Goal: Check status: Check status

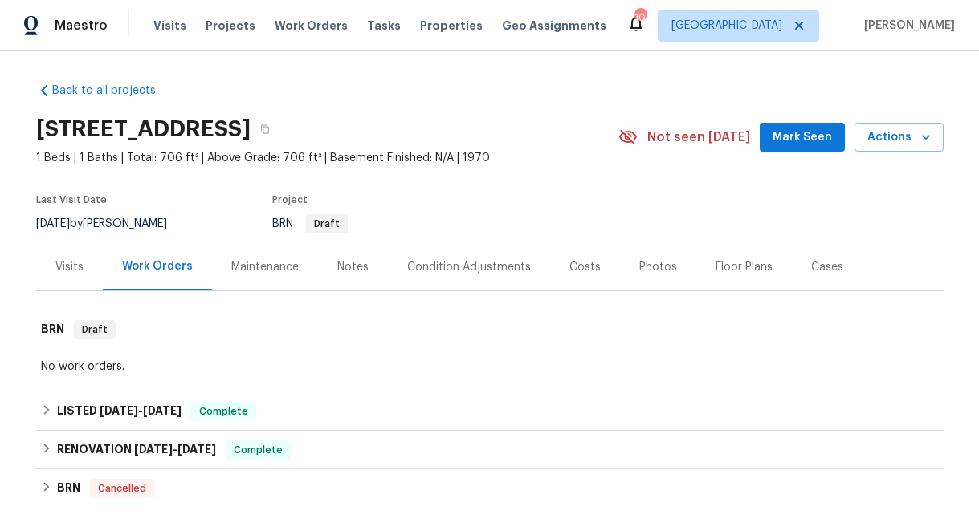
scroll to position [57, 0]
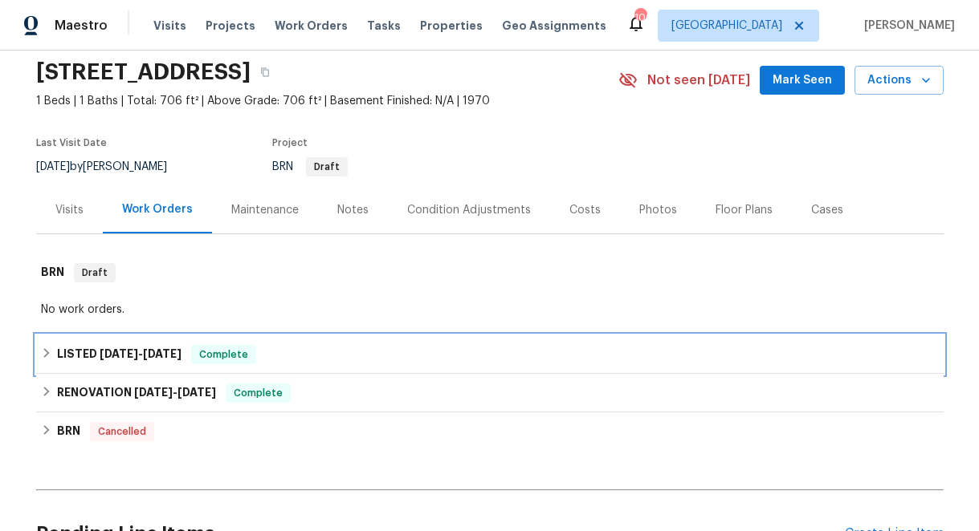
click at [46, 352] on icon at bounding box center [46, 353] width 6 height 10
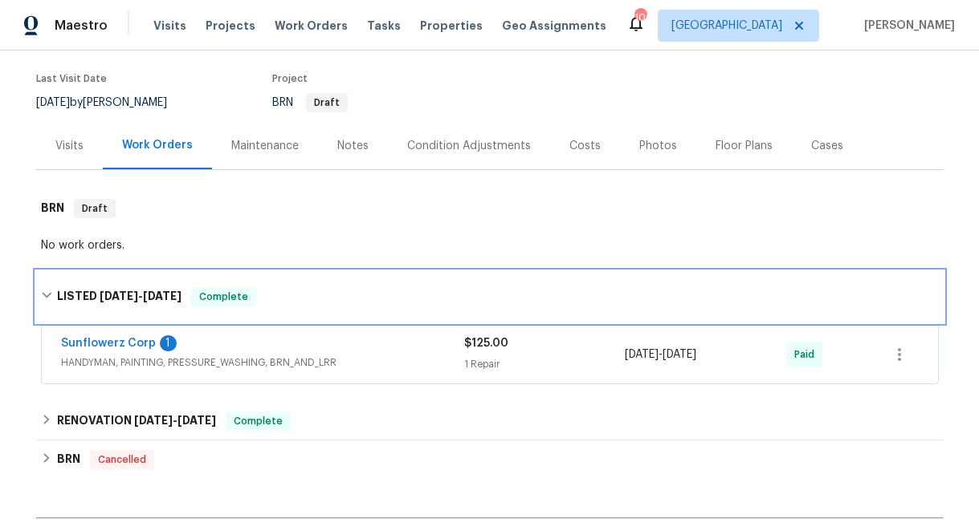
scroll to position [138, 0]
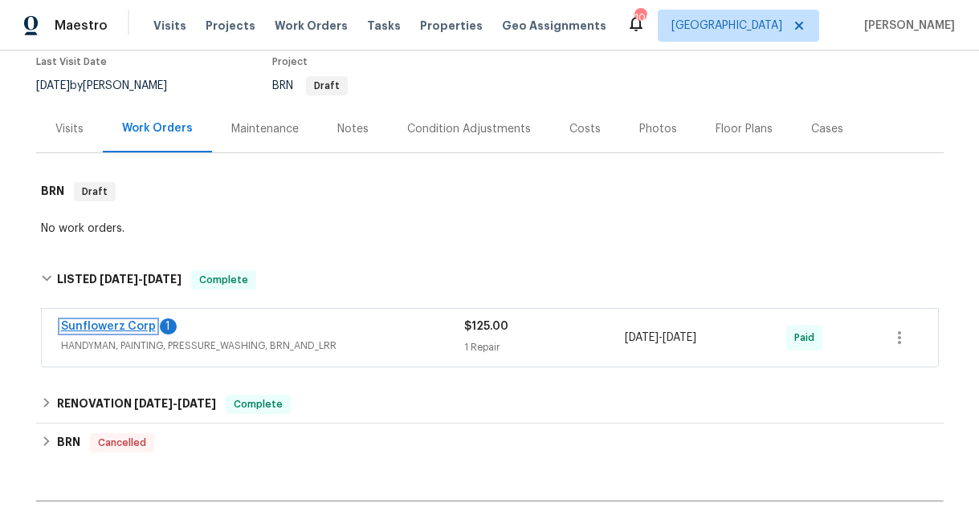
click at [124, 324] on link "Sunflowerz Corp" at bounding box center [108, 326] width 95 height 11
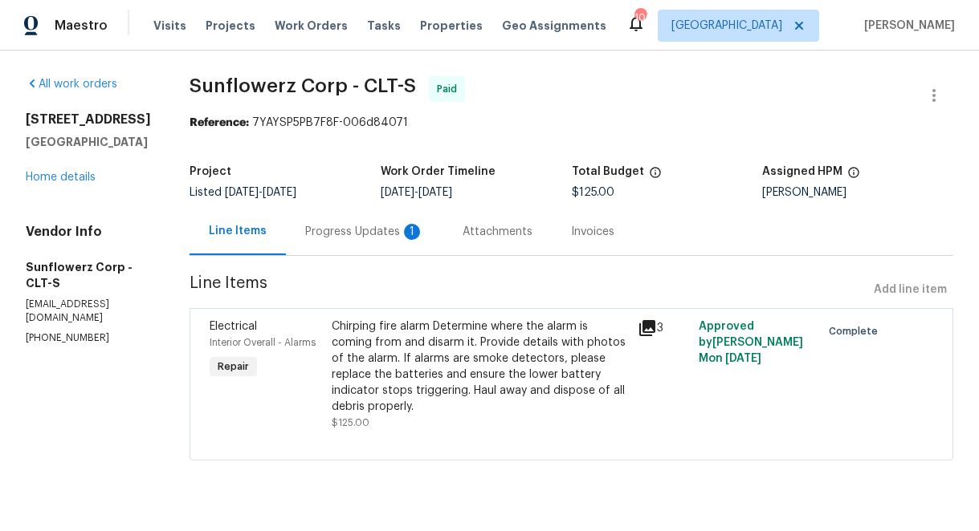
click at [340, 233] on div "Progress Updates 1" at bounding box center [364, 232] width 119 height 16
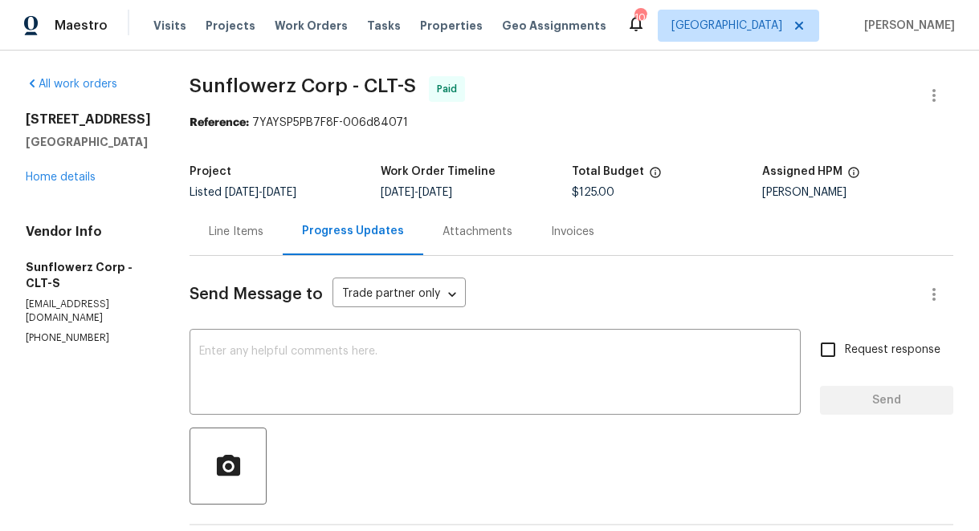
click at [236, 230] on div "Line Items" at bounding box center [236, 232] width 55 height 16
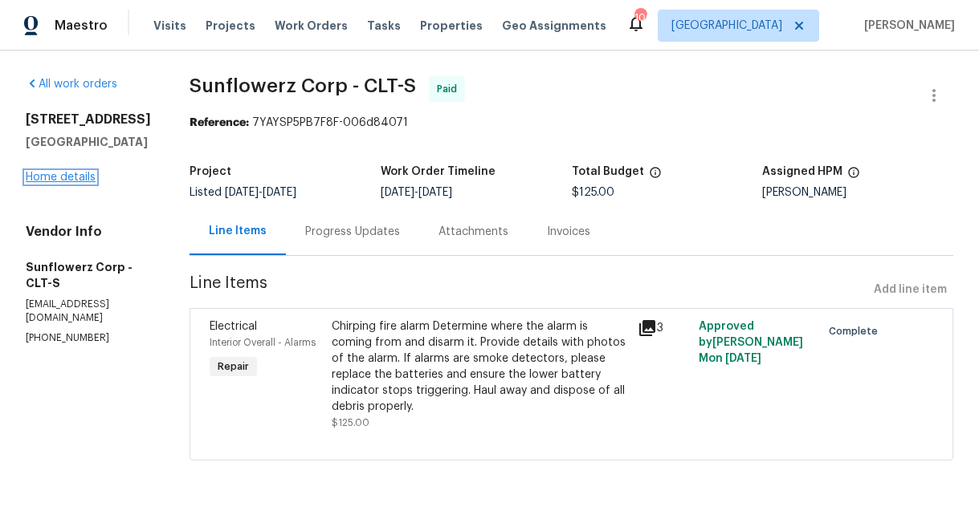
click at [70, 183] on link "Home details" at bounding box center [61, 177] width 70 height 11
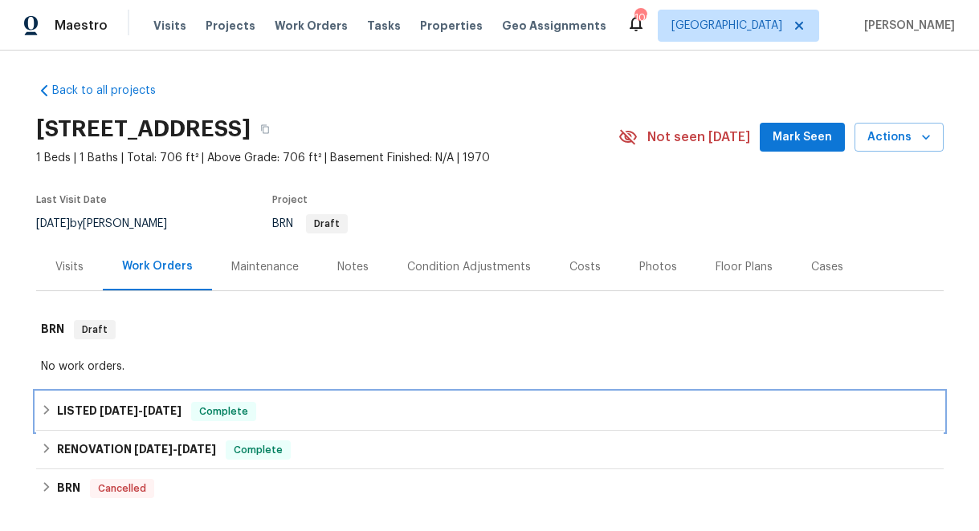
click at [46, 413] on icon at bounding box center [46, 410] width 11 height 11
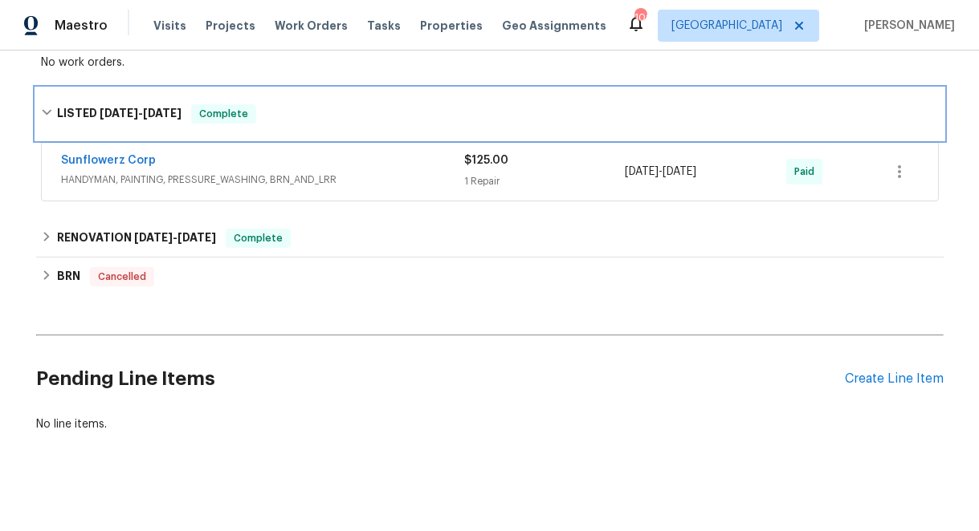
scroll to position [315, 0]
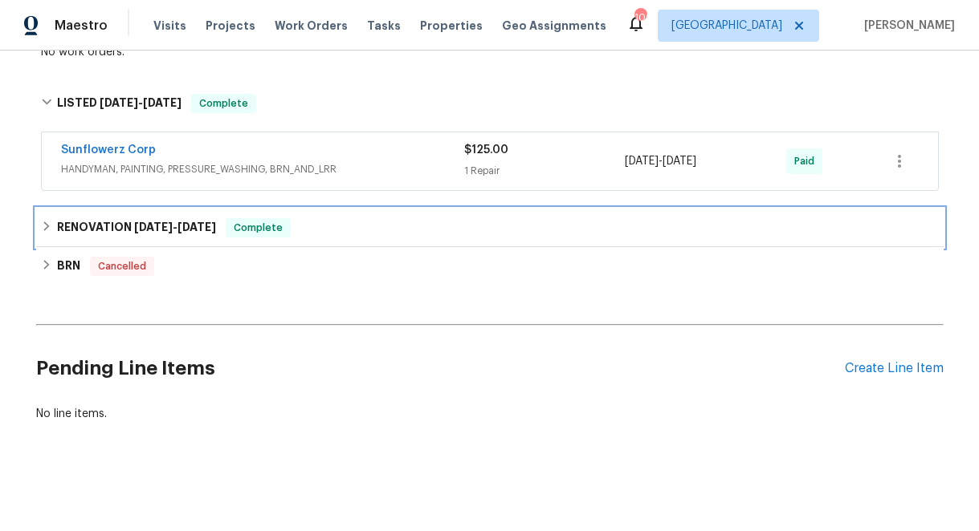
click at [47, 224] on icon at bounding box center [46, 226] width 11 height 11
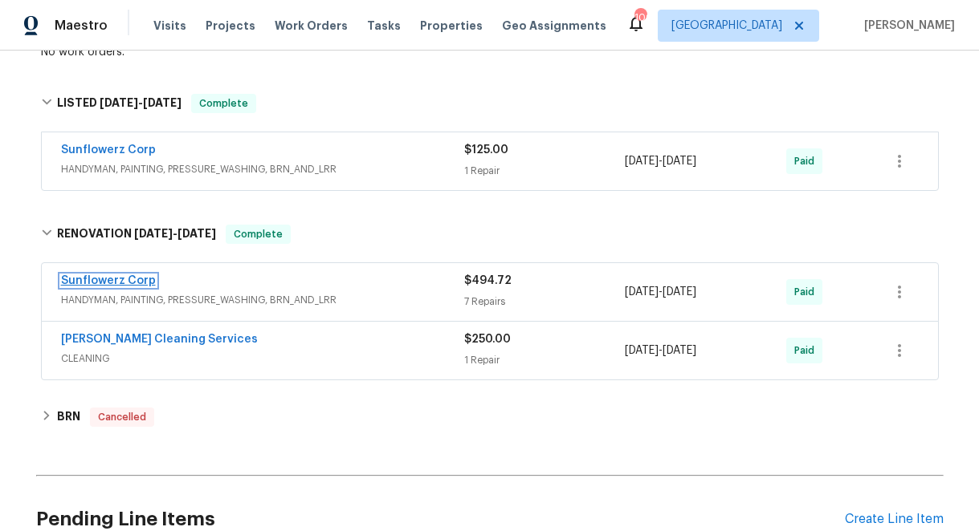
click at [116, 281] on link "Sunflowerz Corp" at bounding box center [108, 280] width 95 height 11
